Goal: Information Seeking & Learning: Learn about a topic

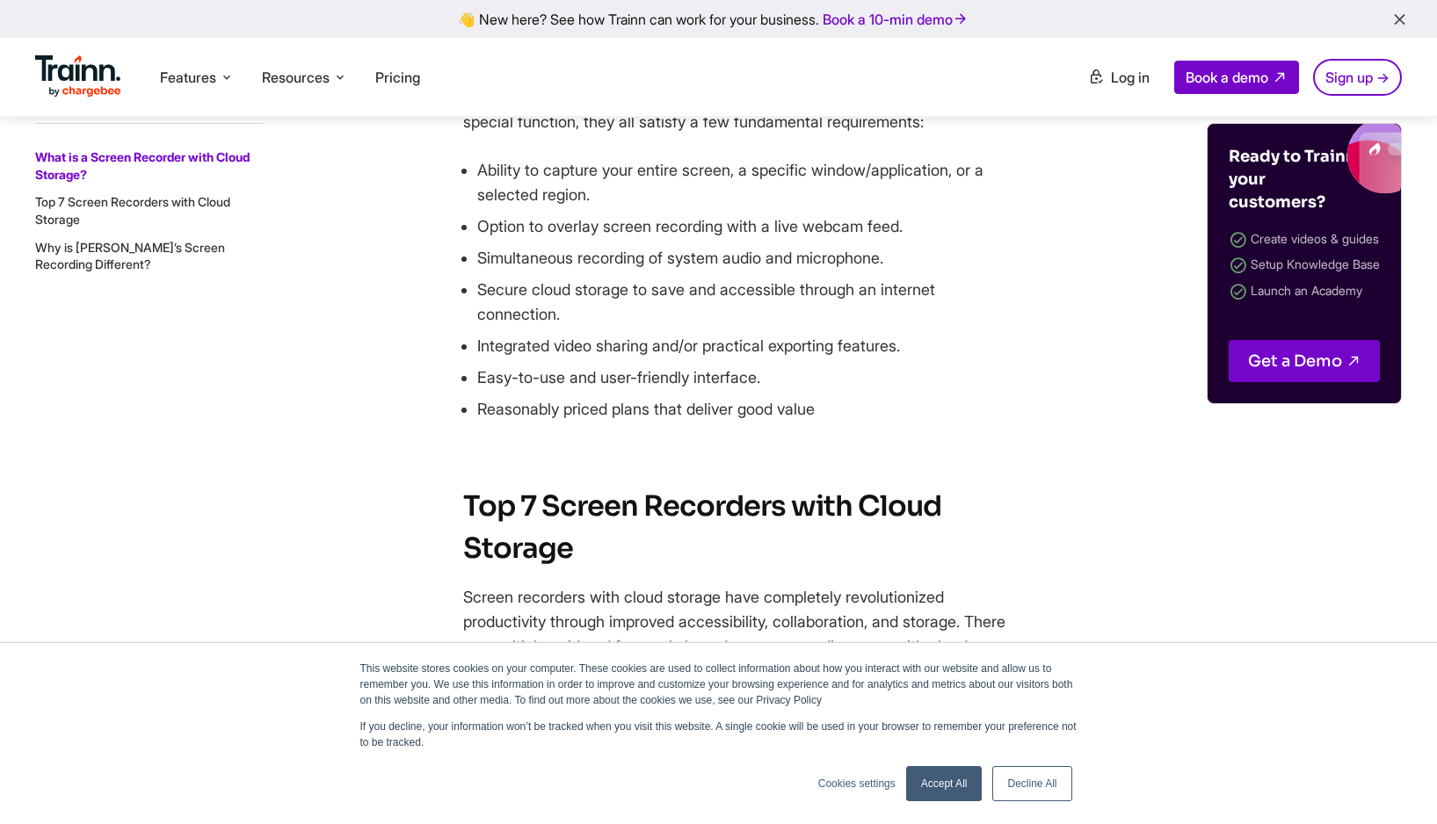
scroll to position [1460, 0]
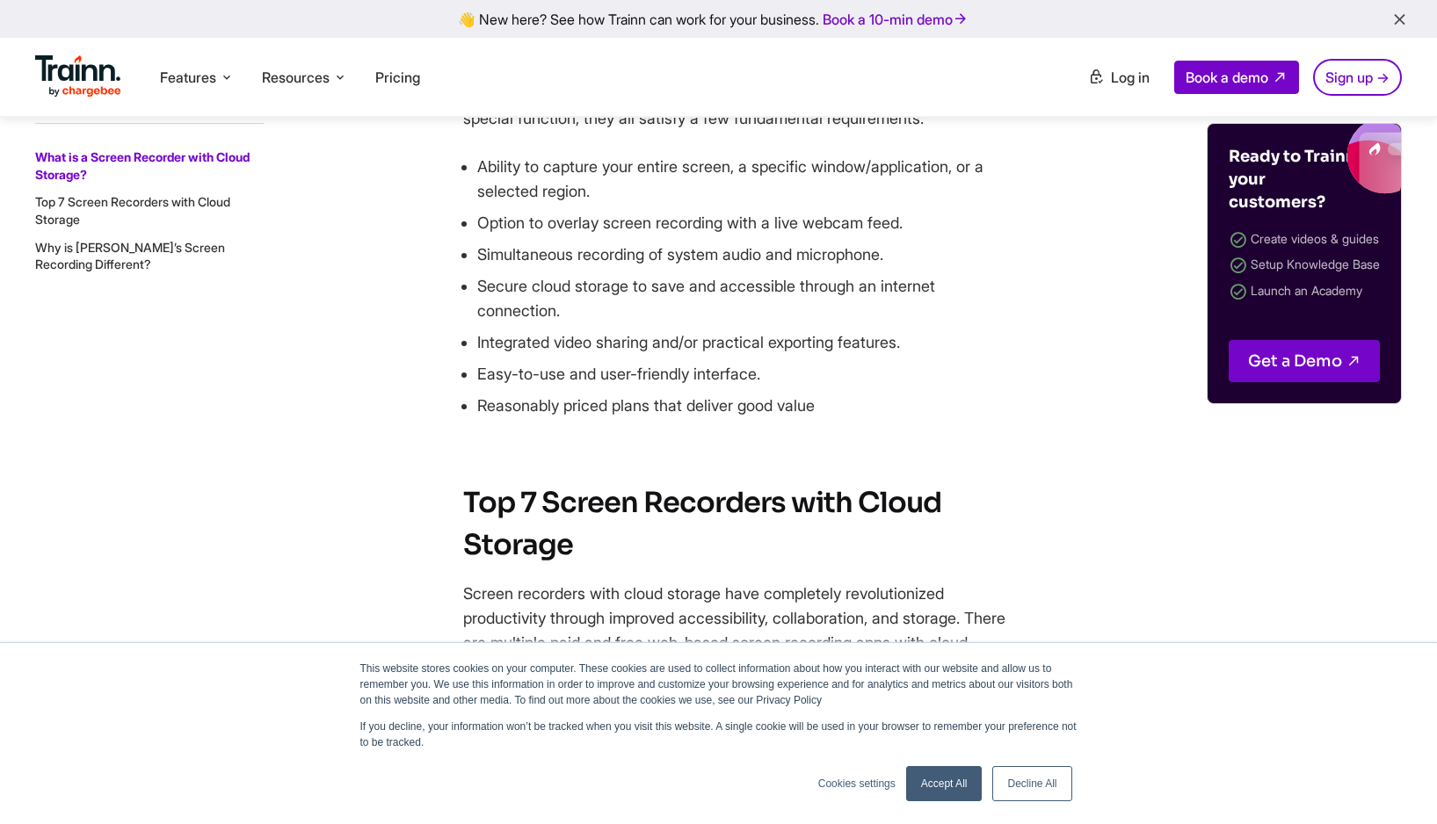
click at [685, 204] on li "Ability to capture your entire screen, a specific window/application, or a sele…" at bounding box center [742, 179] width 531 height 49
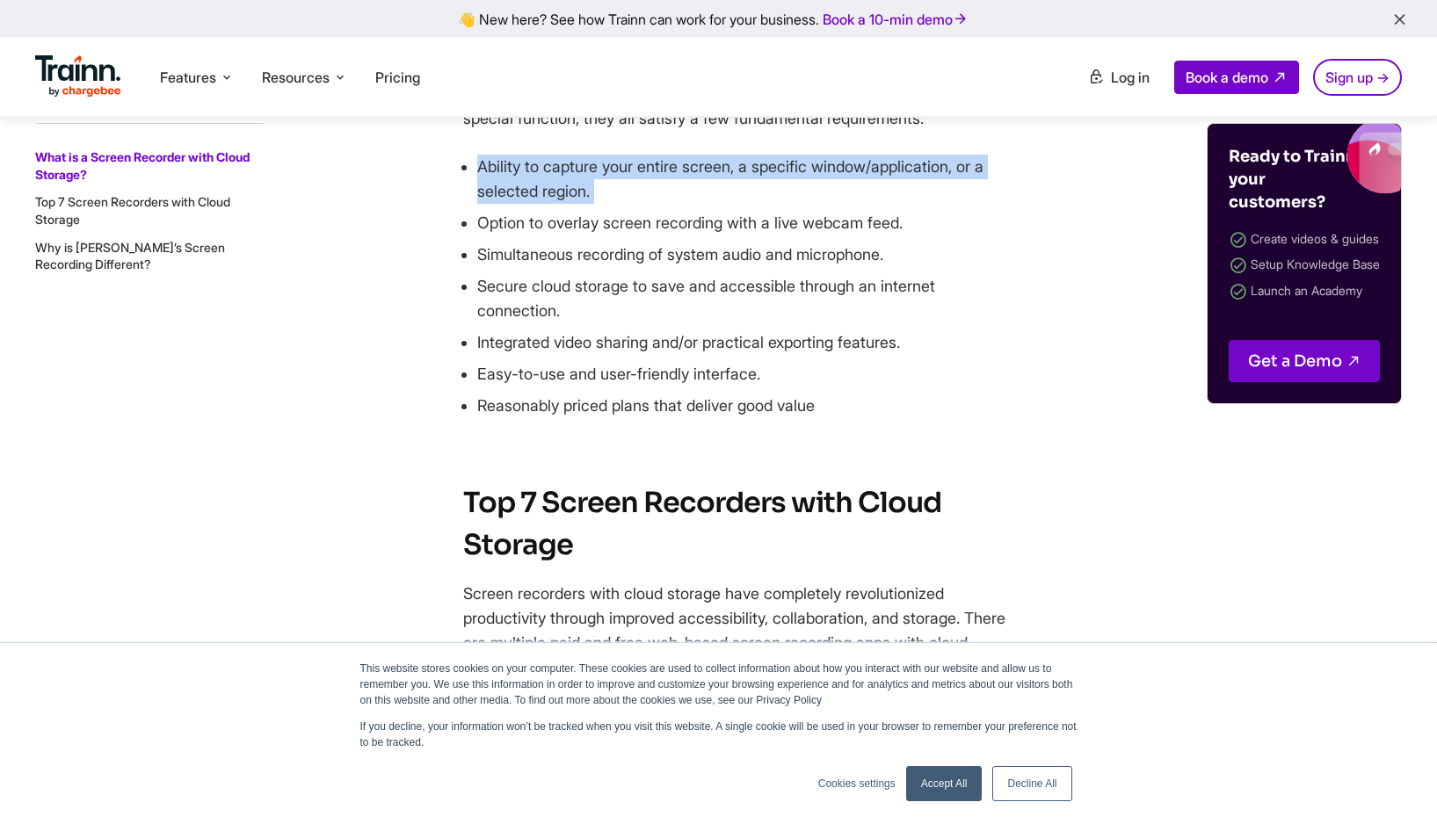
click at [685, 204] on li "Ability to capture your entire screen, a specific window/application, or a sele…" at bounding box center [742, 179] width 531 height 49
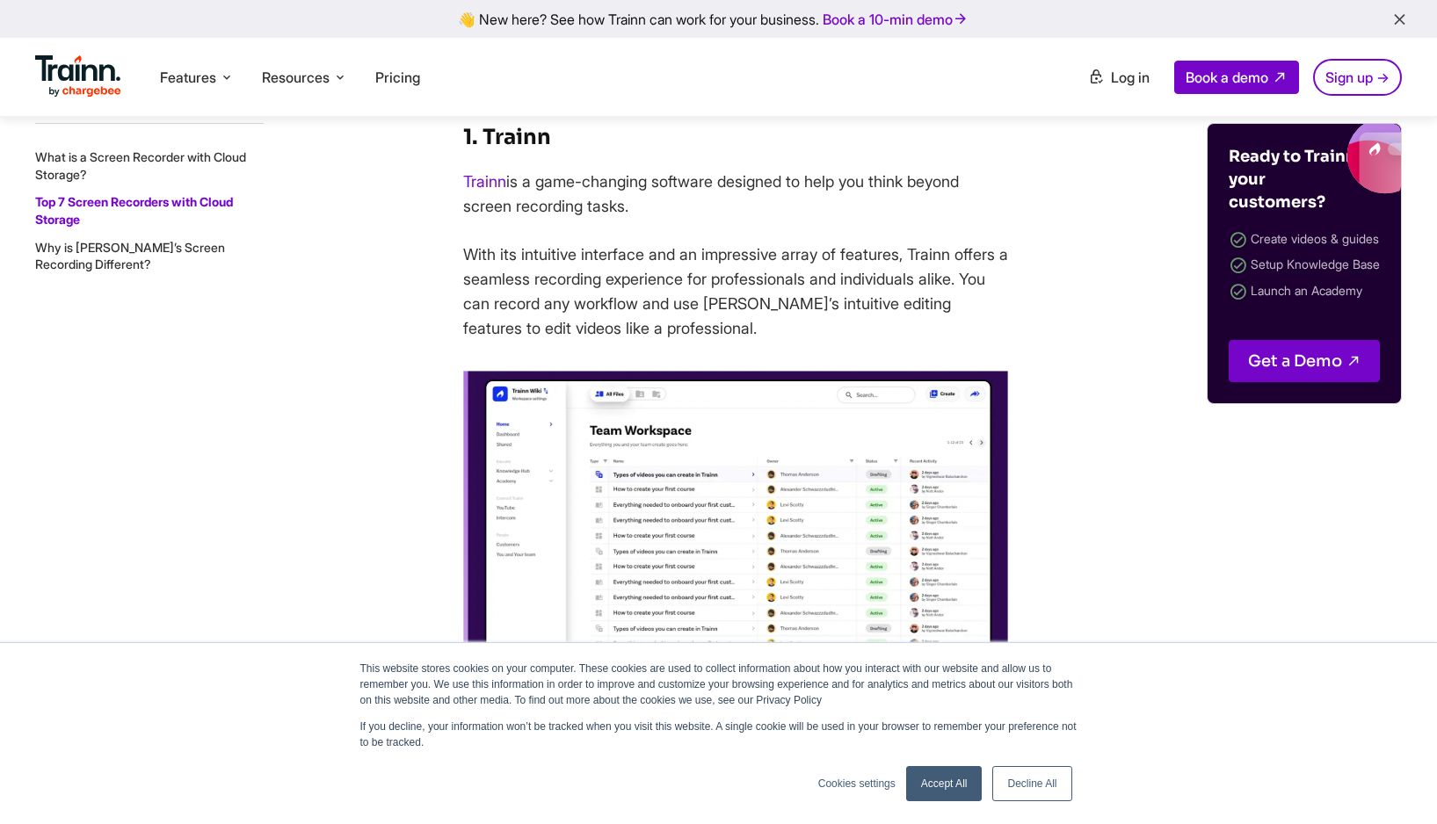
scroll to position [2058, 0]
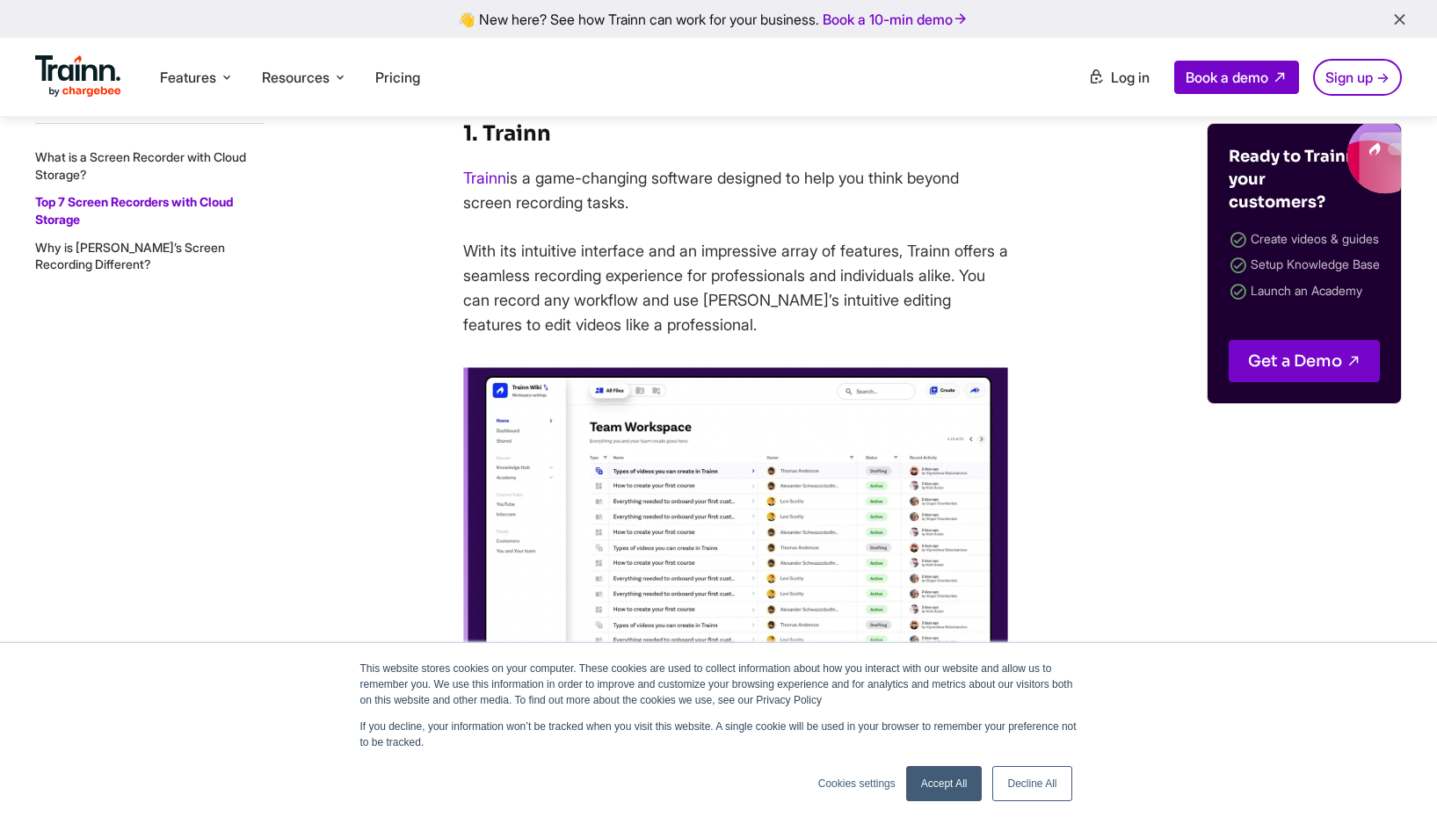
click at [685, 215] on p "Trainn is a game-changing software designed to help you think beyond screen rec…" at bounding box center [735, 190] width 545 height 49
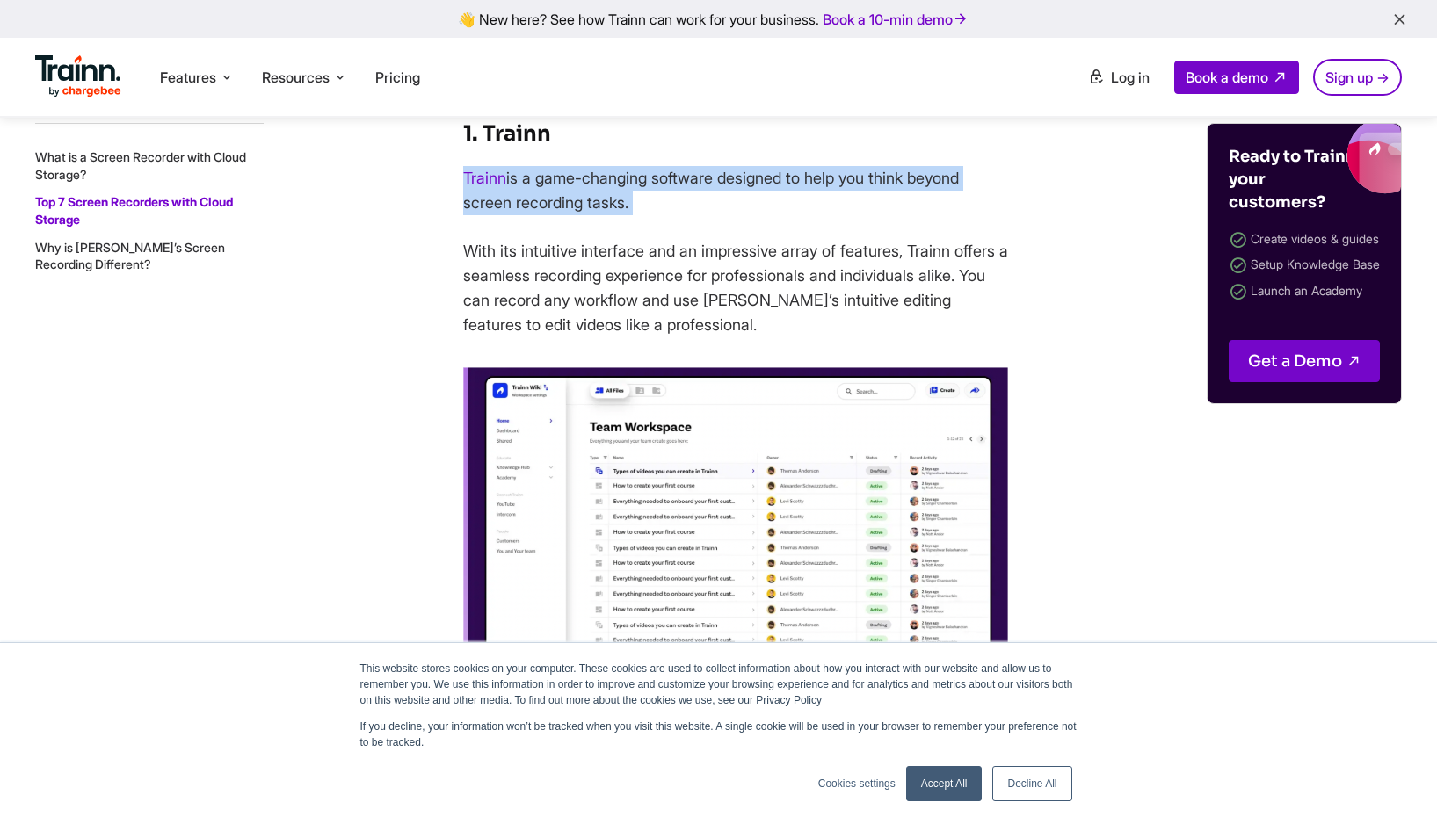
click at [685, 215] on p "Trainn is a game-changing software designed to help you think beyond screen rec…" at bounding box center [735, 190] width 545 height 49
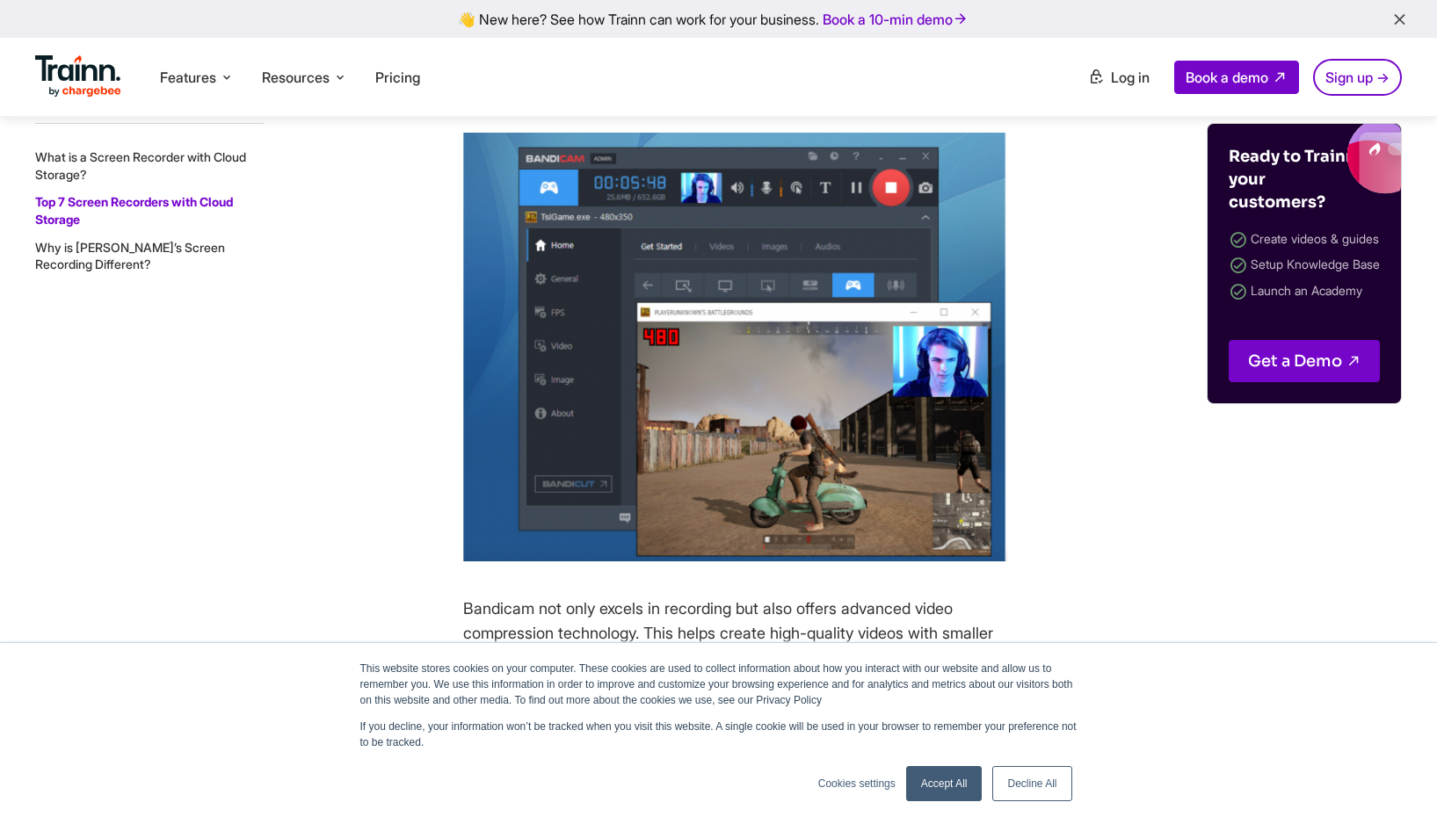
scroll to position [7753, 0]
